Goal: Find specific page/section: Find specific page/section

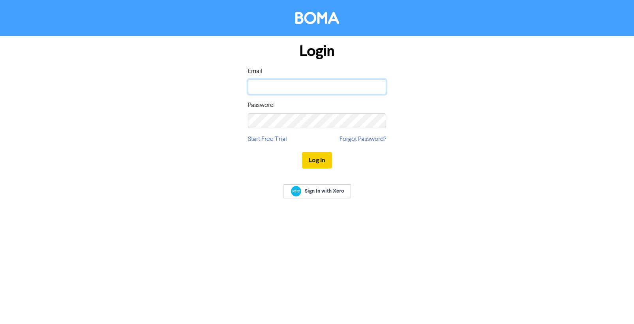
type input "[PERSON_NAME][EMAIL_ADDRESS][DOMAIN_NAME]"
click at [311, 158] on button "Log In" at bounding box center [317, 160] width 30 height 17
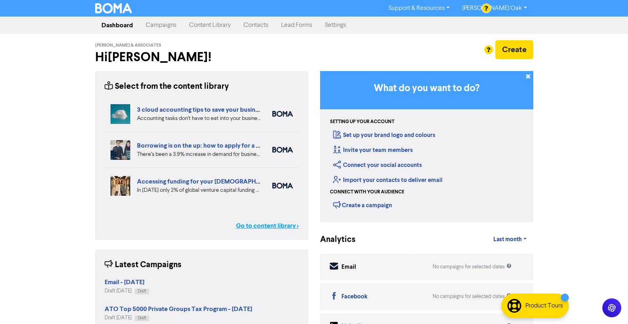
click at [262, 227] on link "Go to content library >" at bounding box center [267, 225] width 63 height 9
